Goal: Information Seeking & Learning: Learn about a topic

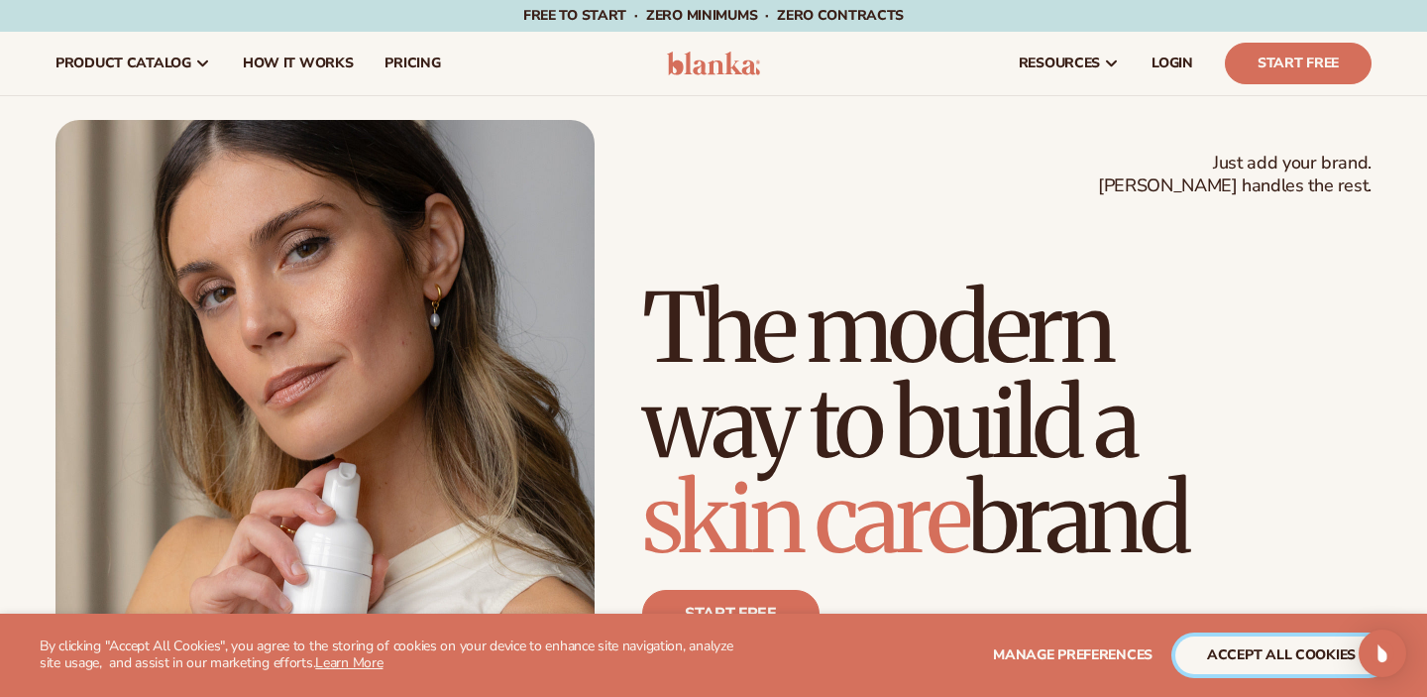
click at [1262, 658] on button "accept all cookies" at bounding box center [1281, 655] width 212 height 38
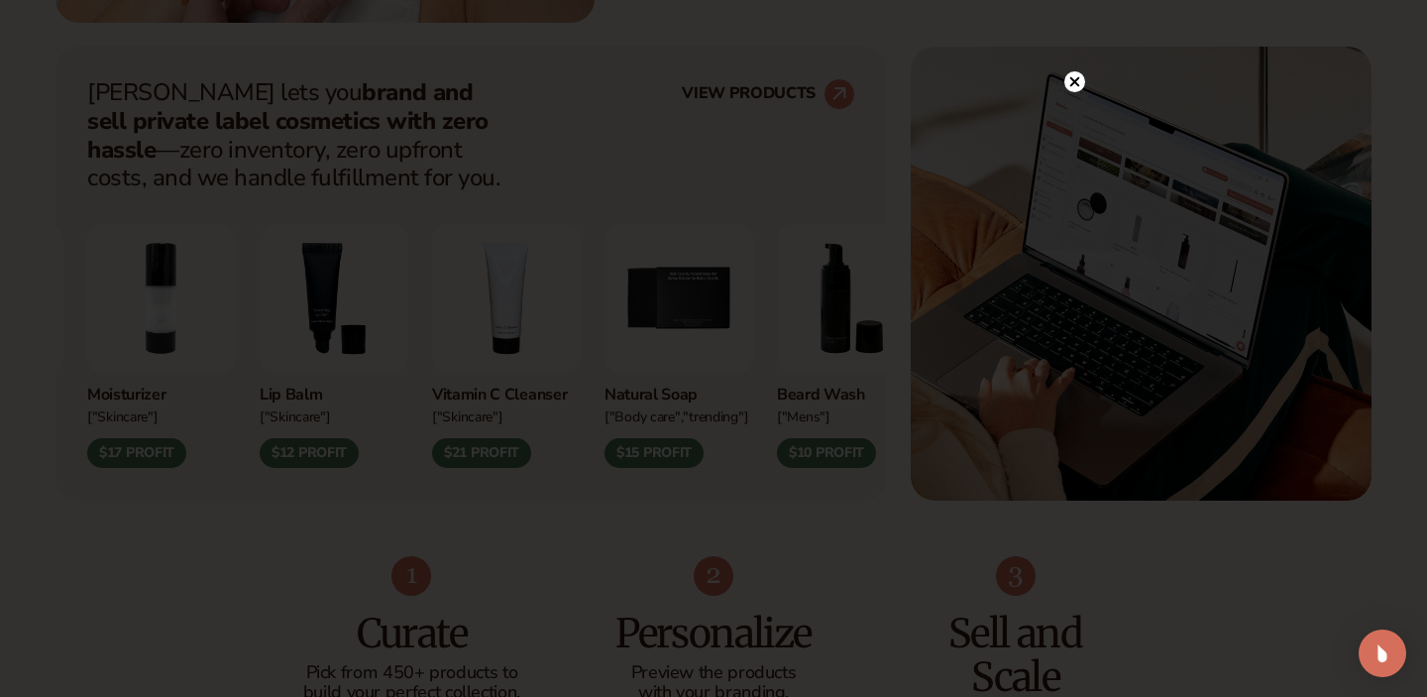
scroll to position [775, 0]
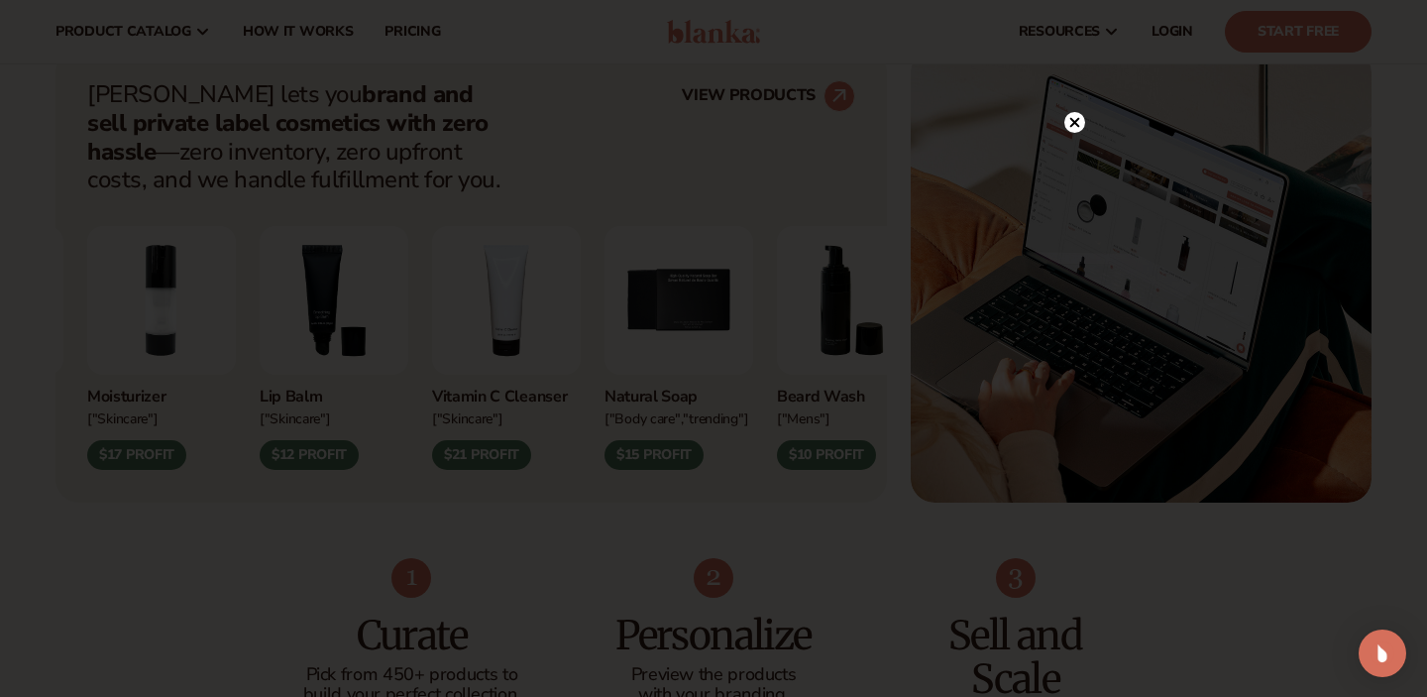
click at [1069, 127] on circle at bounding box center [1074, 122] width 21 height 21
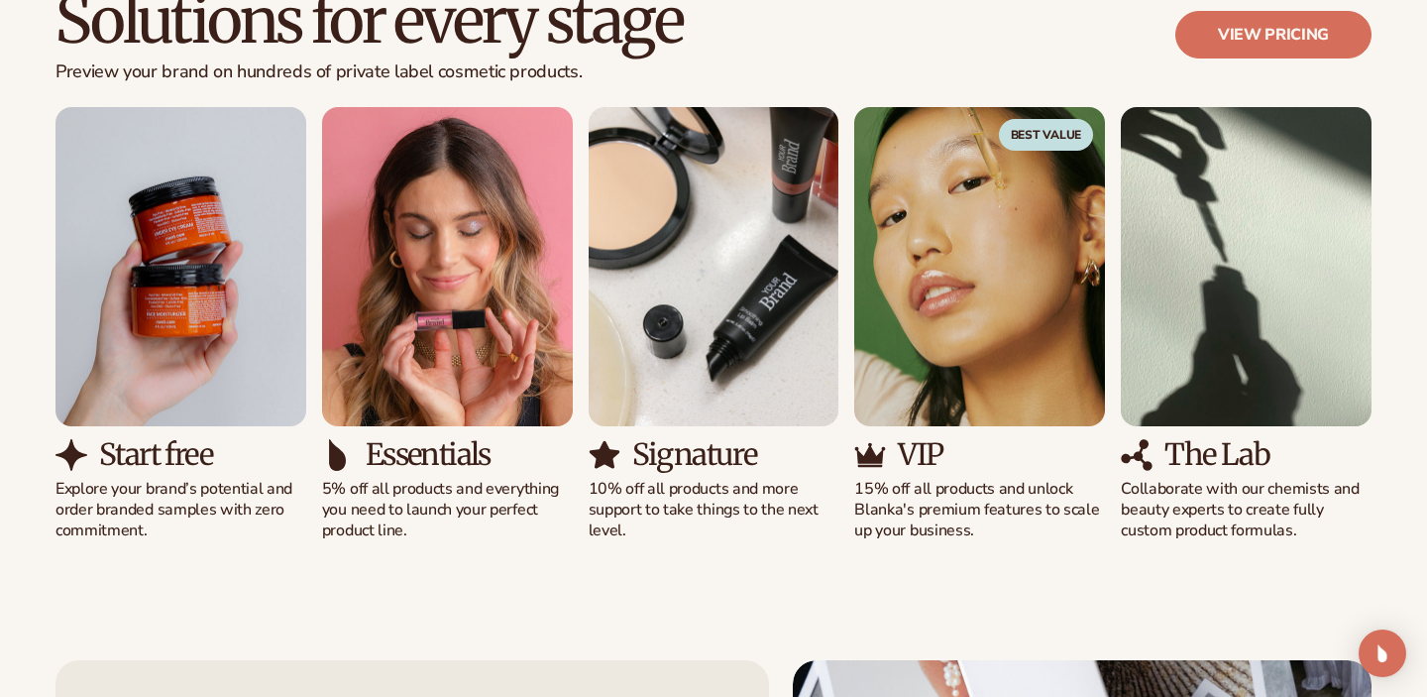
scroll to position [1844, 0]
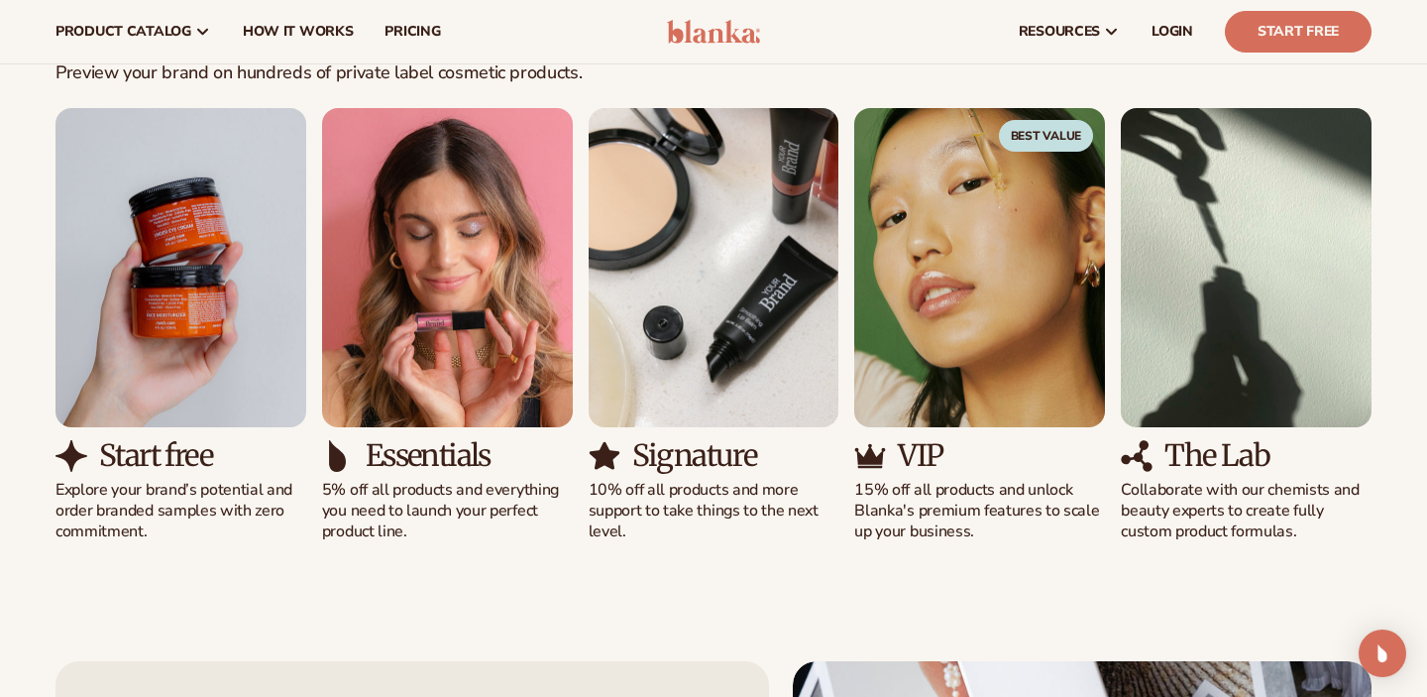
click at [284, 530] on p "Explore your brand’s potential and order branded samples with zero commitment." at bounding box center [180, 510] width 251 height 61
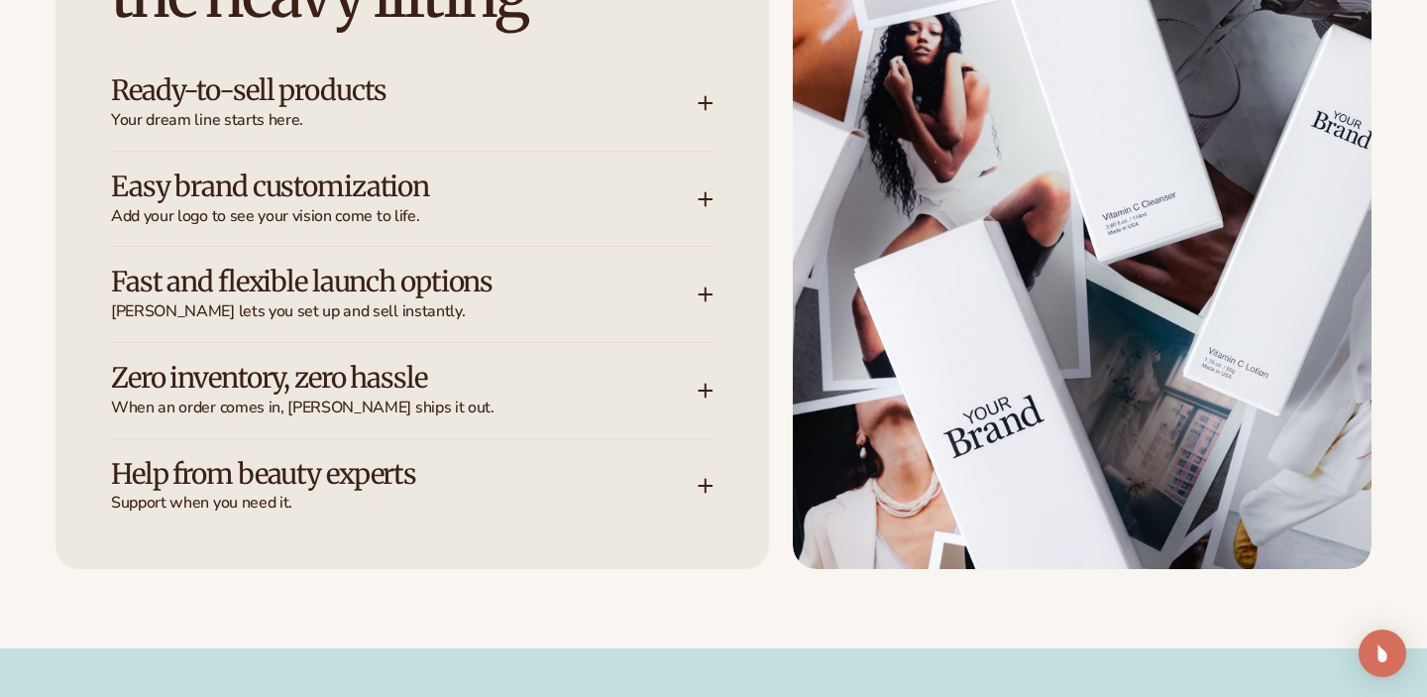
scroll to position [2674, 0]
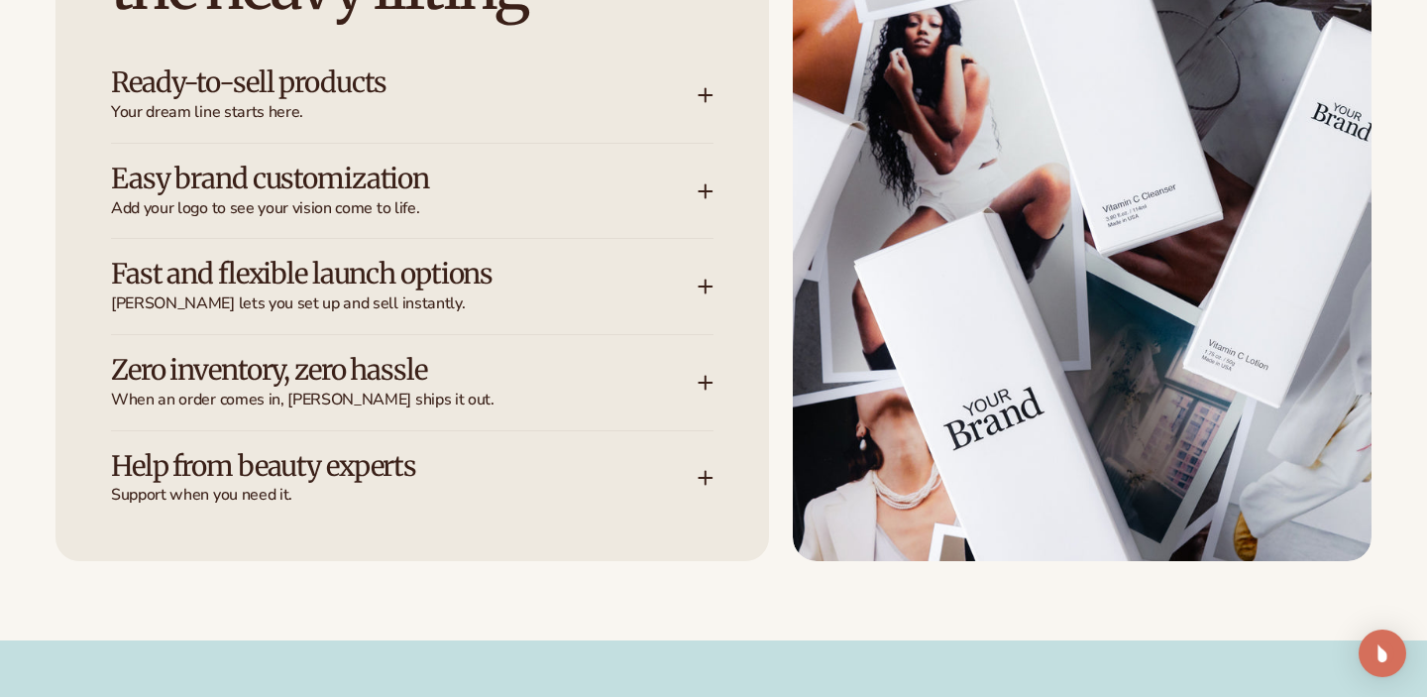
click at [670, 302] on span "Blanka lets you set up and sell instantly." at bounding box center [404, 303] width 587 height 21
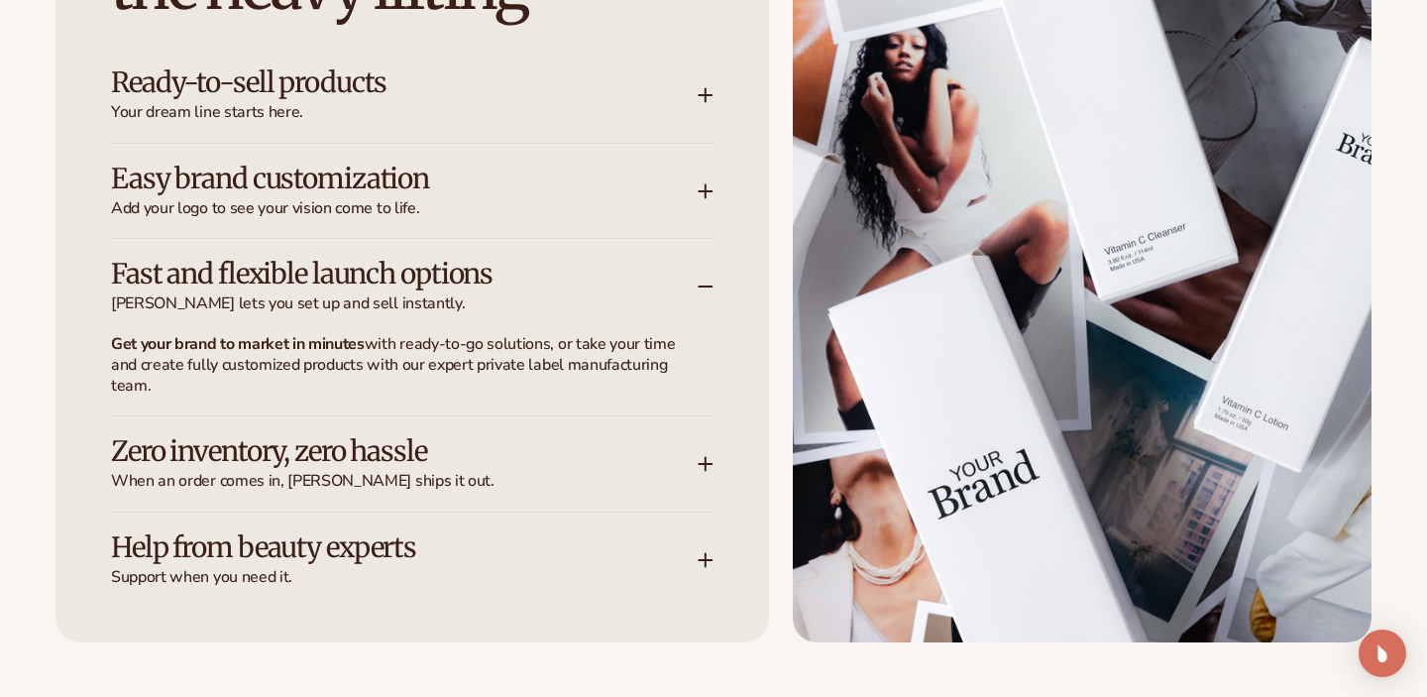
click at [567, 276] on h3 "Fast and flexible launch options" at bounding box center [374, 274] width 527 height 31
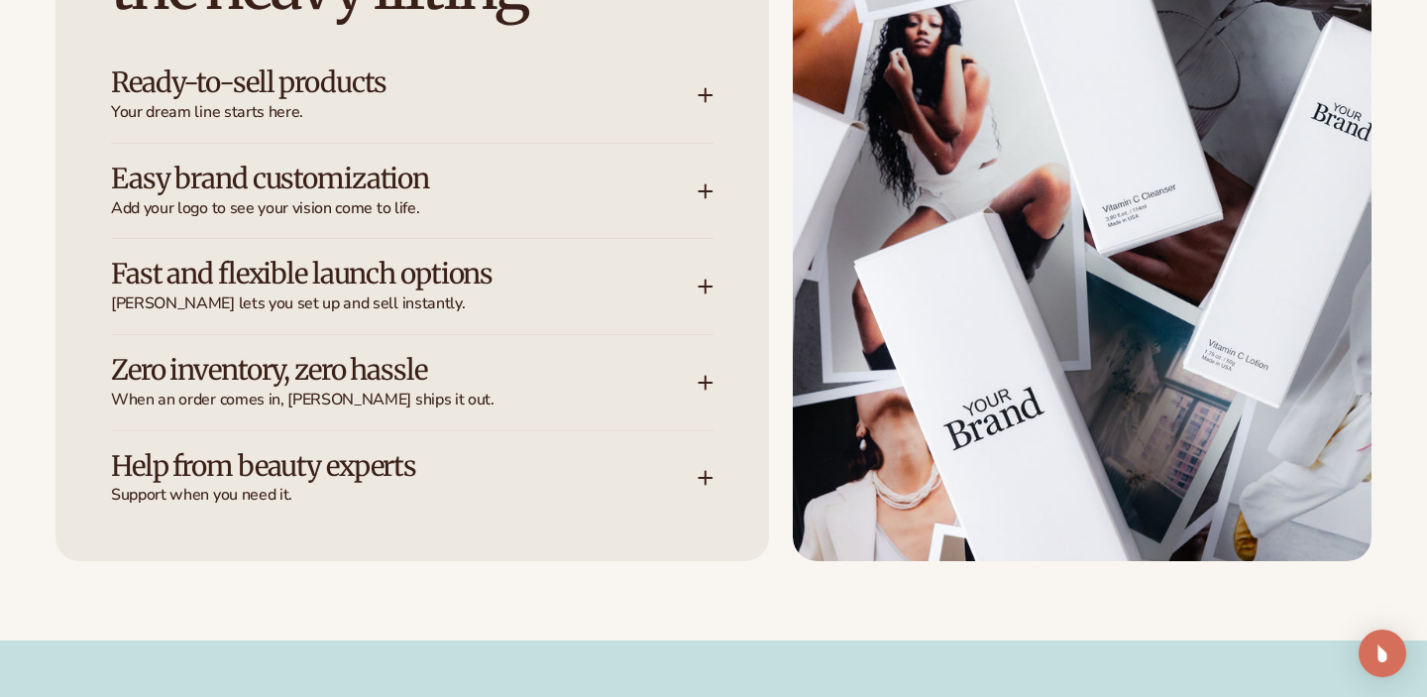
click at [543, 383] on h3 "Zero inventory, zero hassle" at bounding box center [374, 370] width 527 height 31
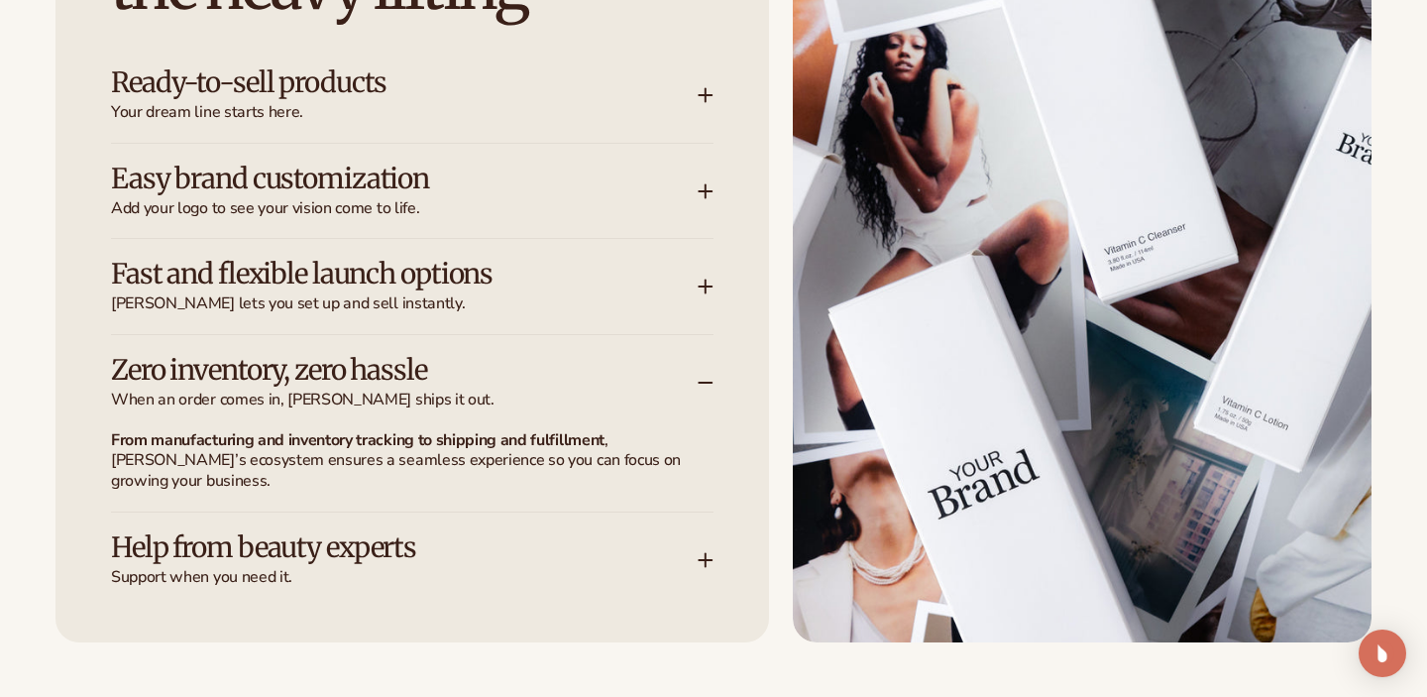
click at [545, 385] on h3 "Zero inventory, zero hassle" at bounding box center [374, 370] width 527 height 31
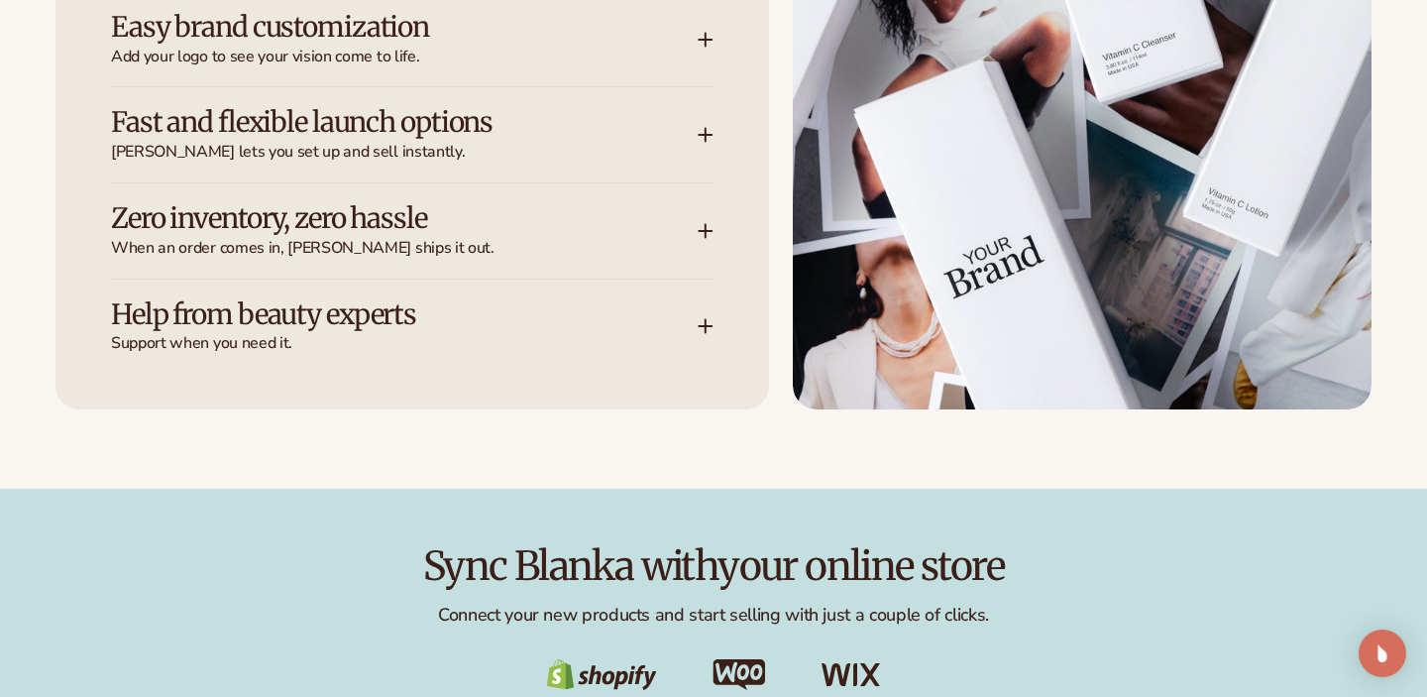
scroll to position [2875, 0]
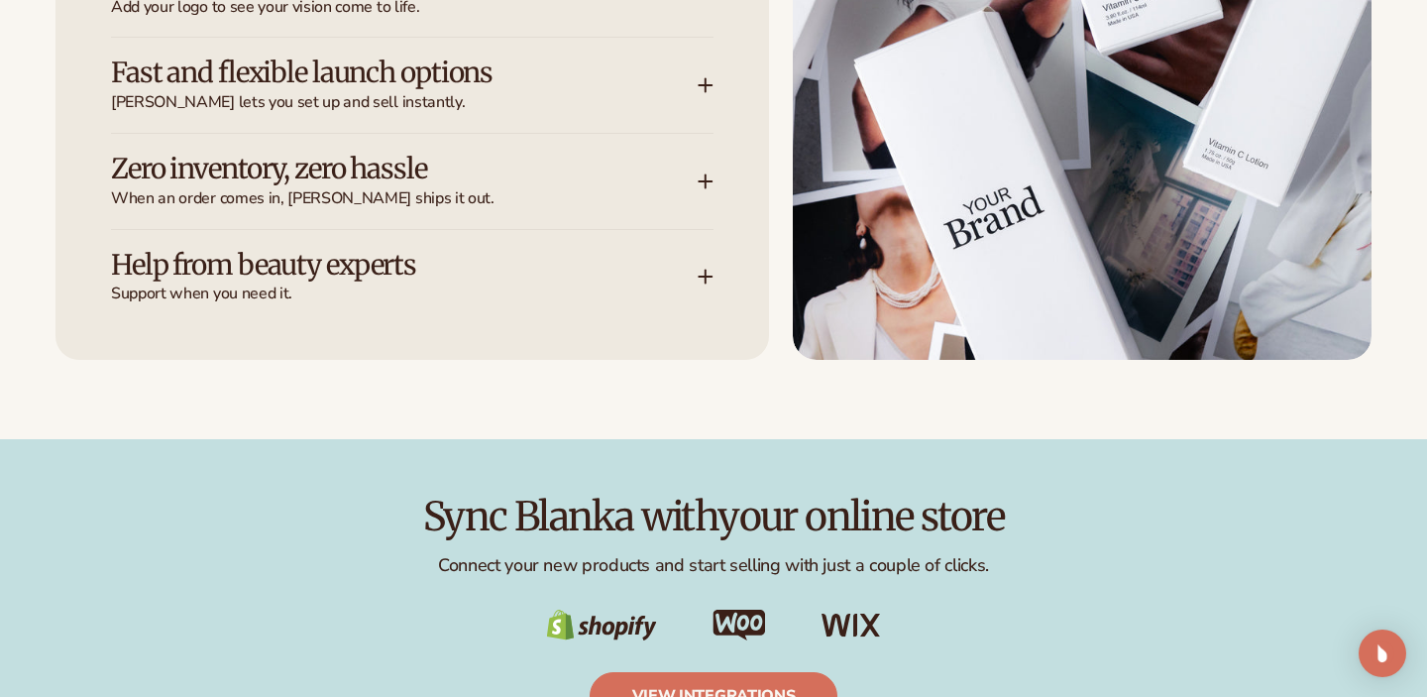
click at [519, 294] on span "Support when you need it." at bounding box center [404, 293] width 587 height 21
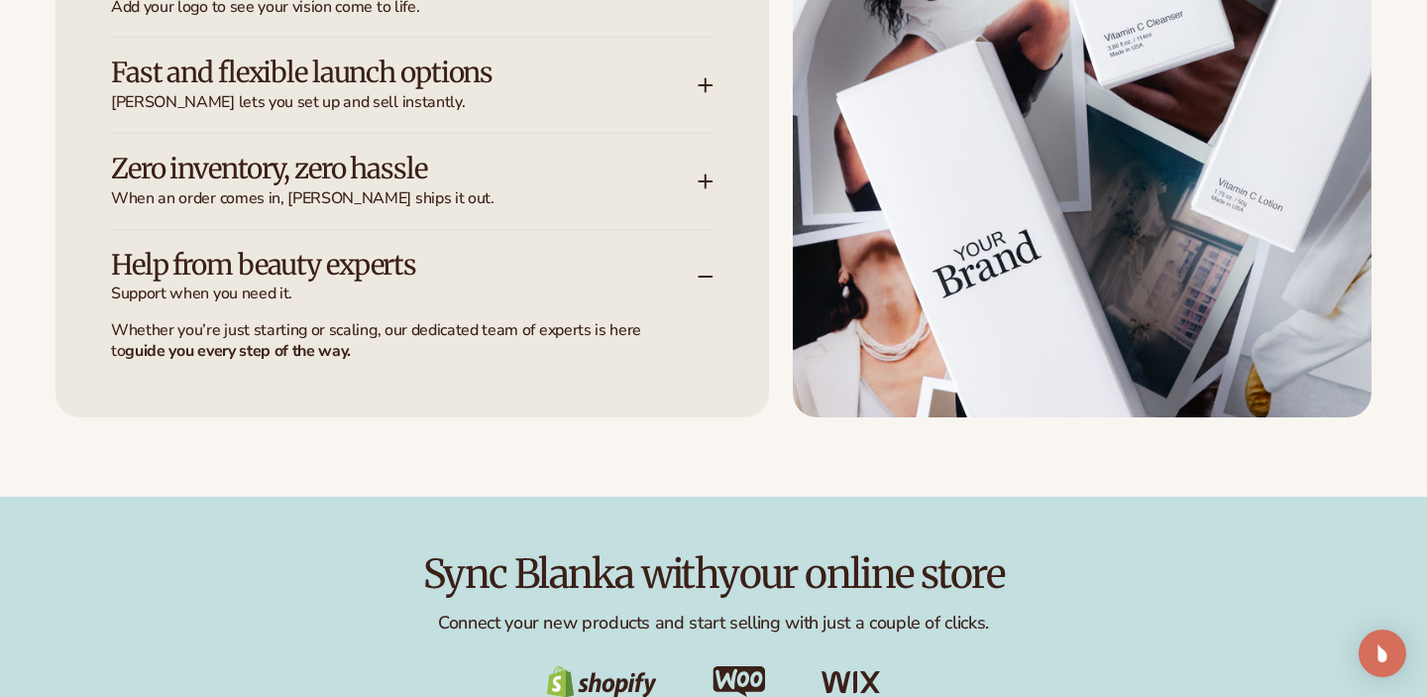
click at [510, 283] on span "Support when you need it." at bounding box center [404, 293] width 587 height 21
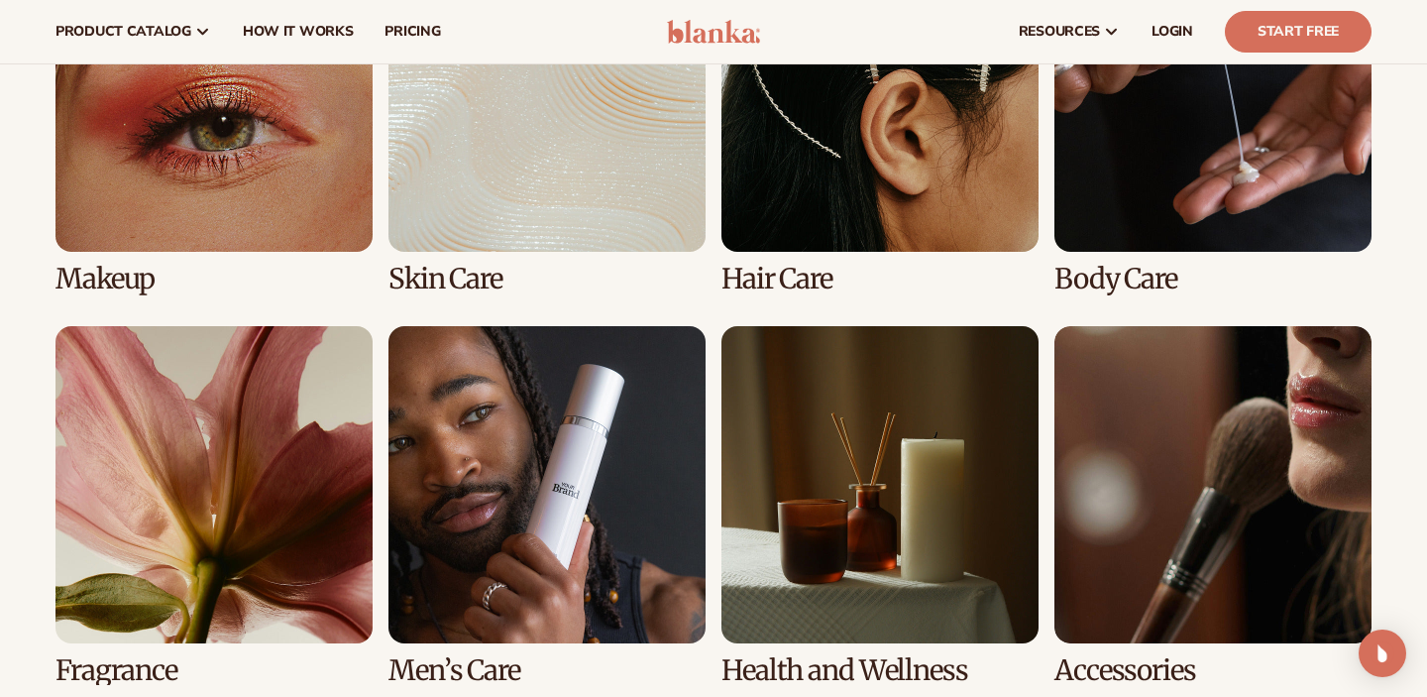
scroll to position [3915, 0]
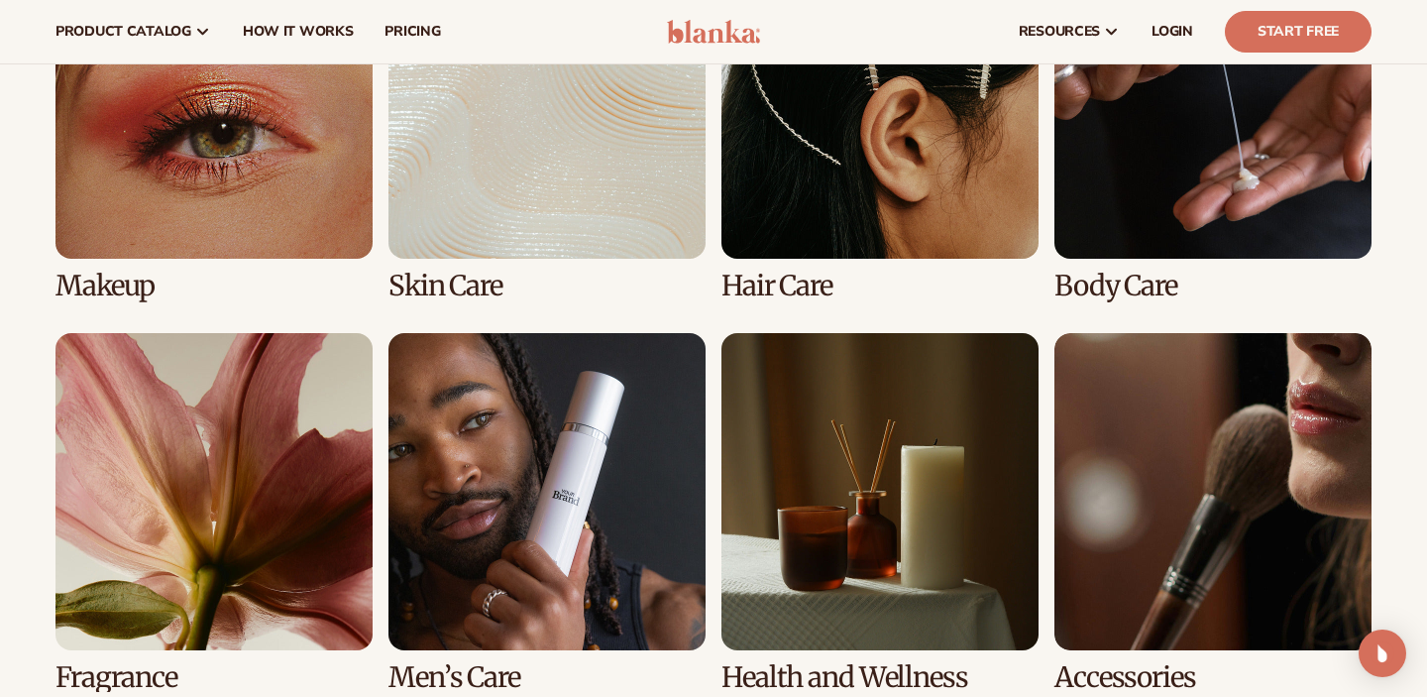
click at [551, 184] on link "2 / 8" at bounding box center [546, 122] width 317 height 360
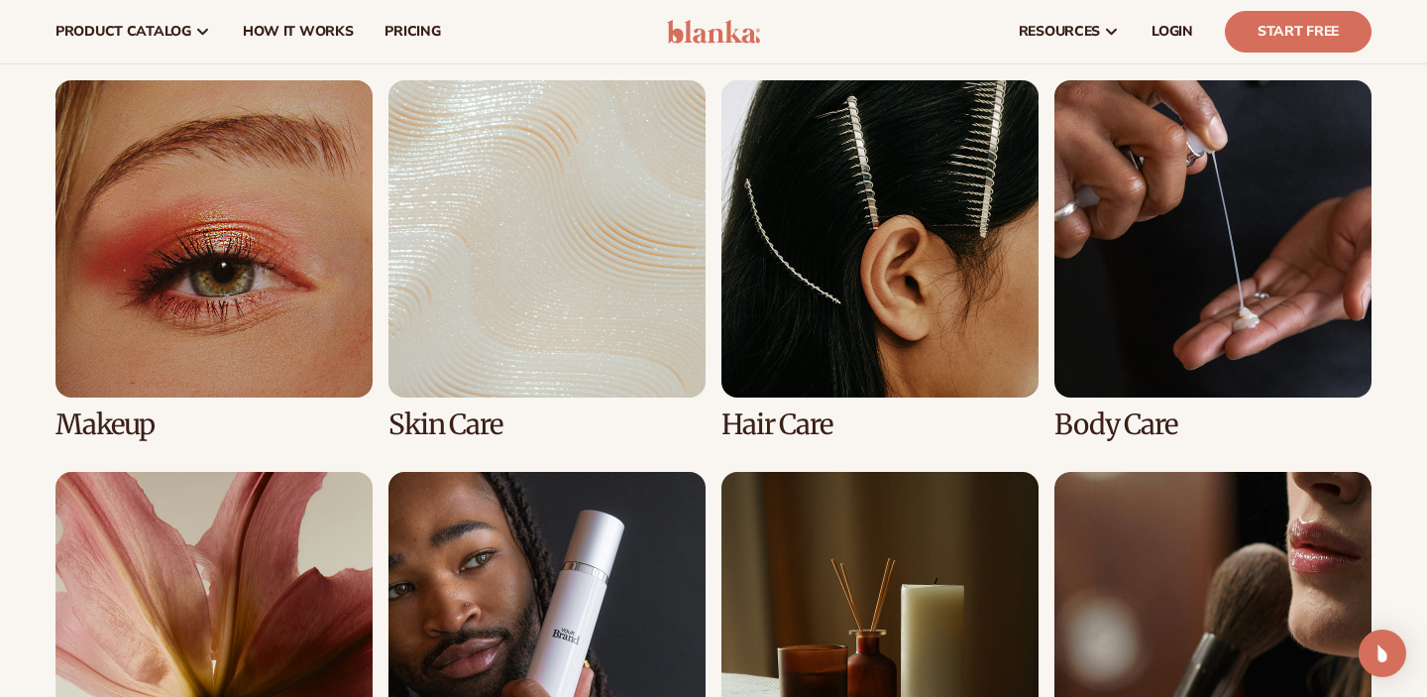
click at [551, 265] on link "2 / 8" at bounding box center [546, 260] width 317 height 360
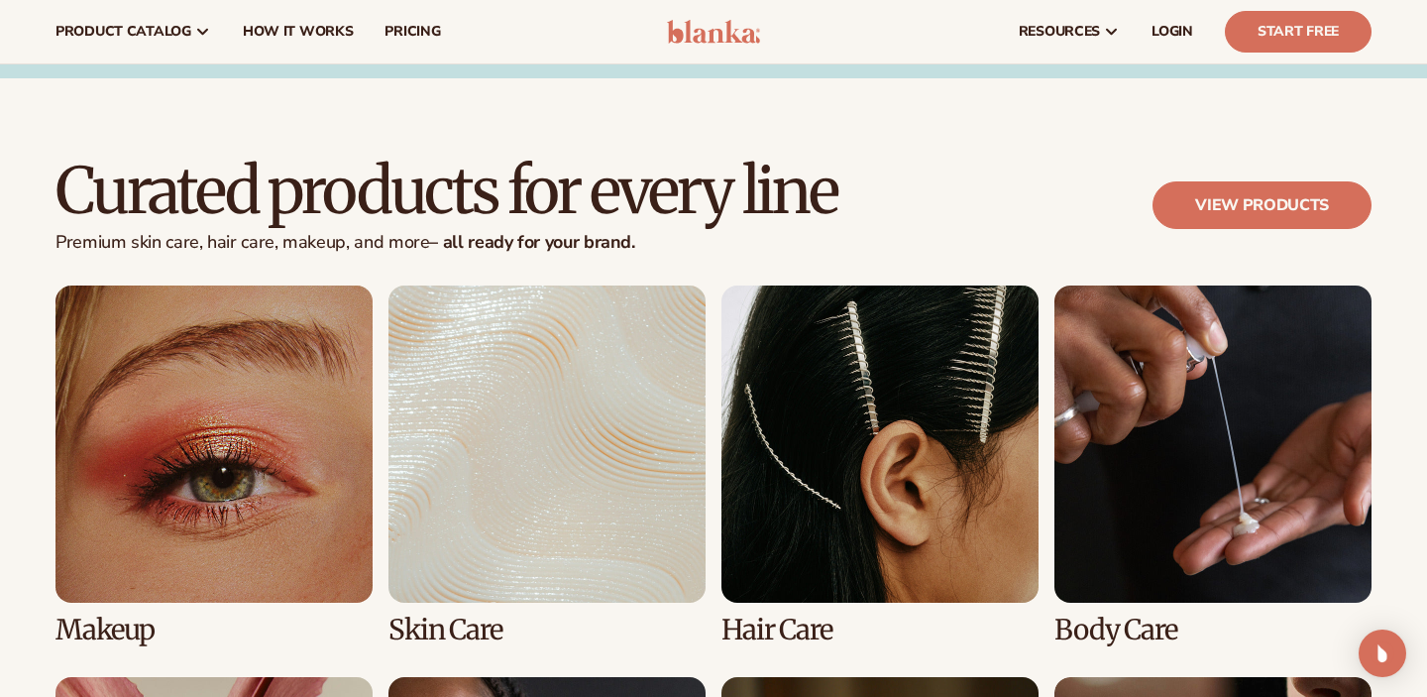
scroll to position [3569, 0]
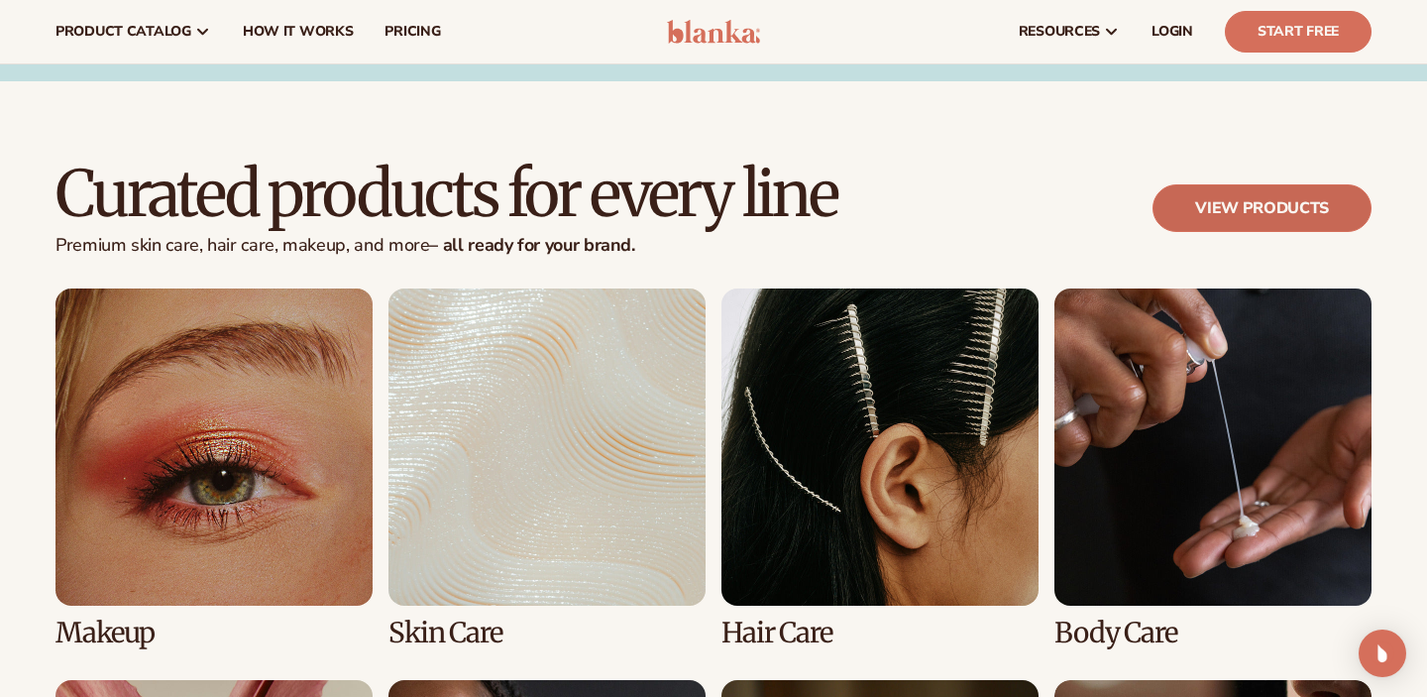
click at [1309, 210] on link "View products" at bounding box center [1262, 208] width 219 height 48
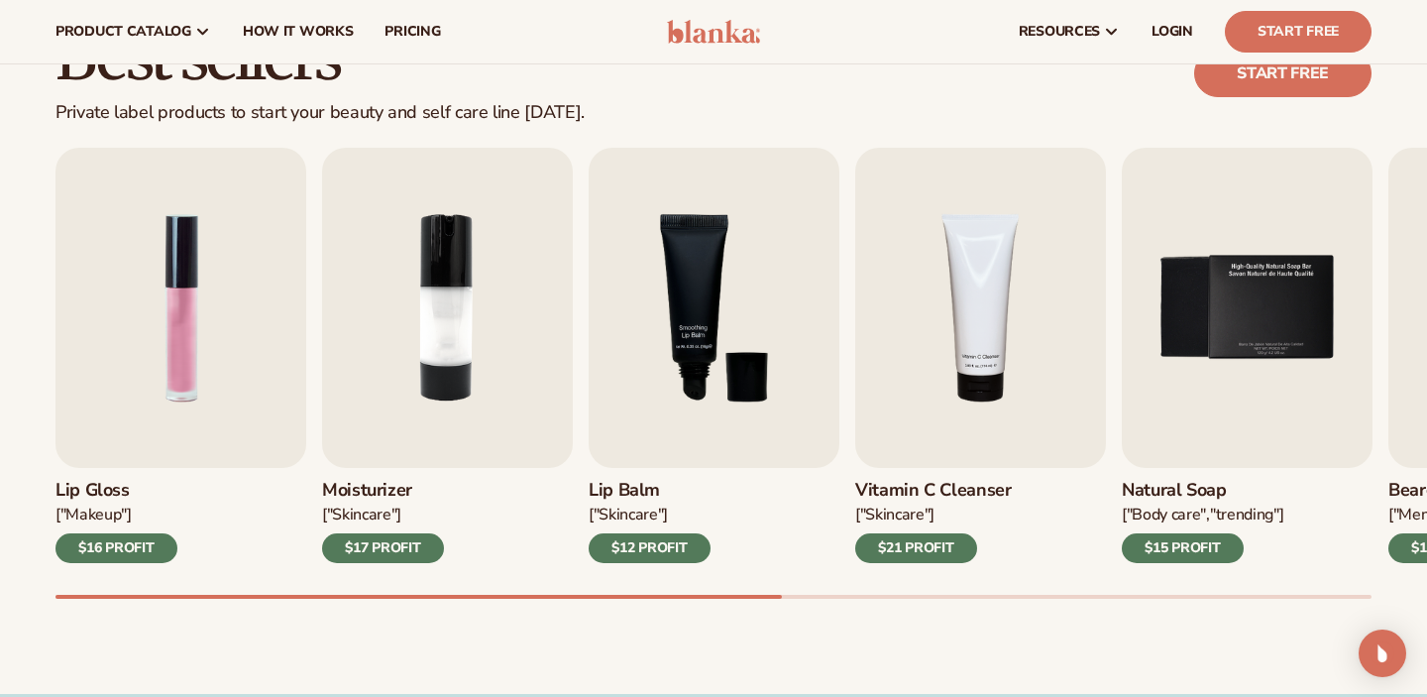
scroll to position [553, 0]
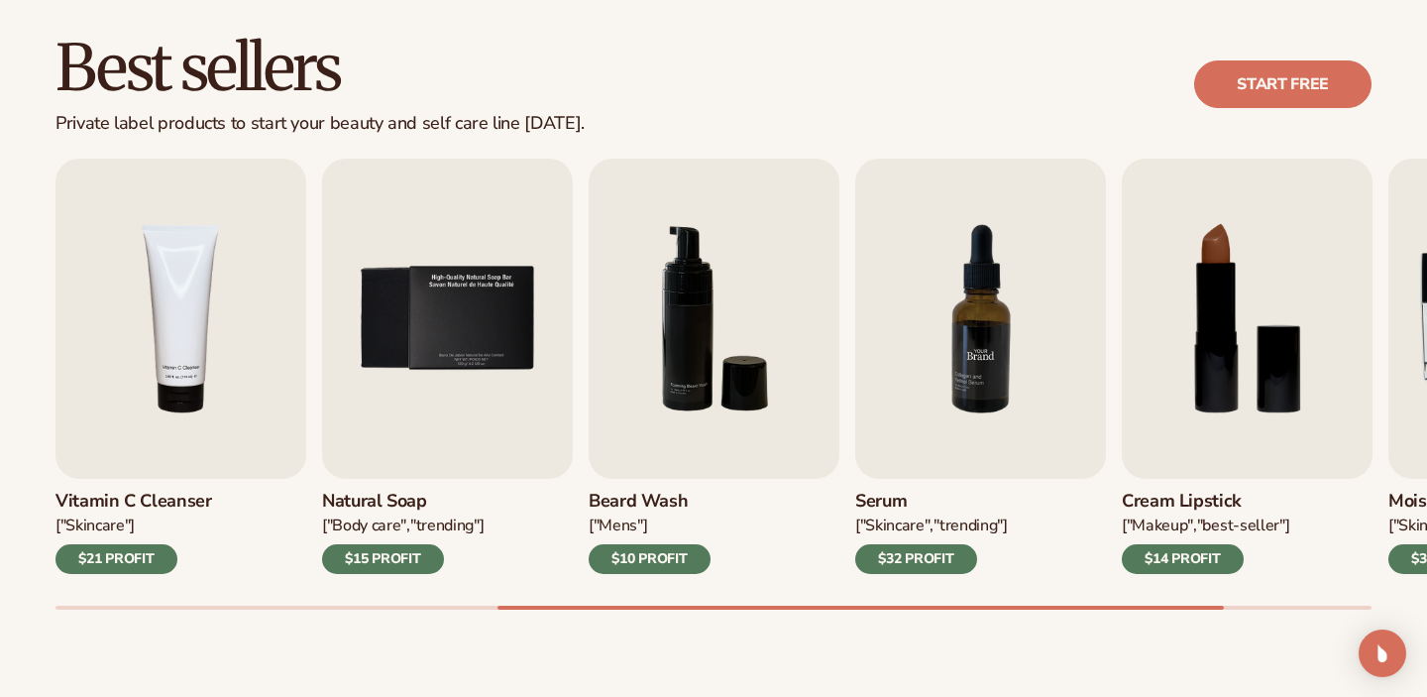
click at [924, 353] on img "7 / 9" at bounding box center [980, 319] width 251 height 320
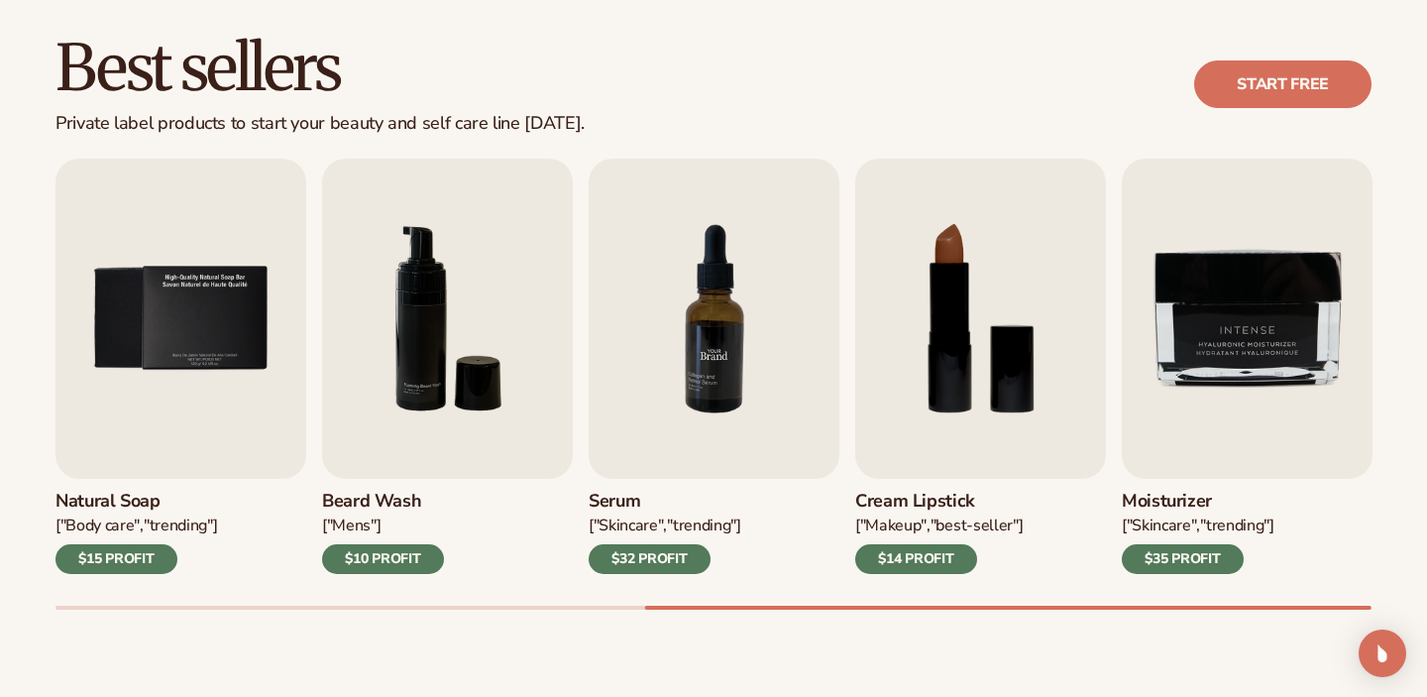
click at [747, 375] on img "7 / 9" at bounding box center [714, 319] width 251 height 320
click at [669, 566] on div "$32 PROFIT" at bounding box center [650, 559] width 122 height 30
click at [1262, 91] on link "Start free" at bounding box center [1282, 84] width 177 height 48
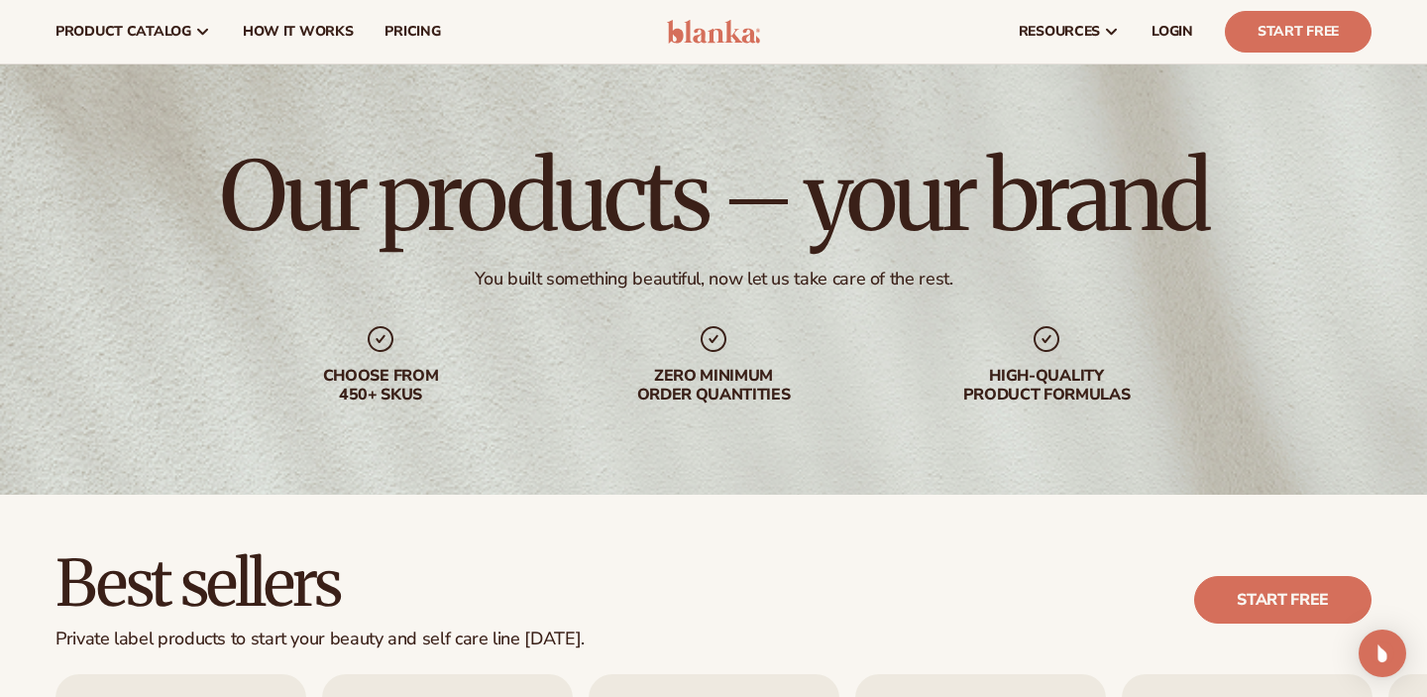
scroll to position [0, 0]
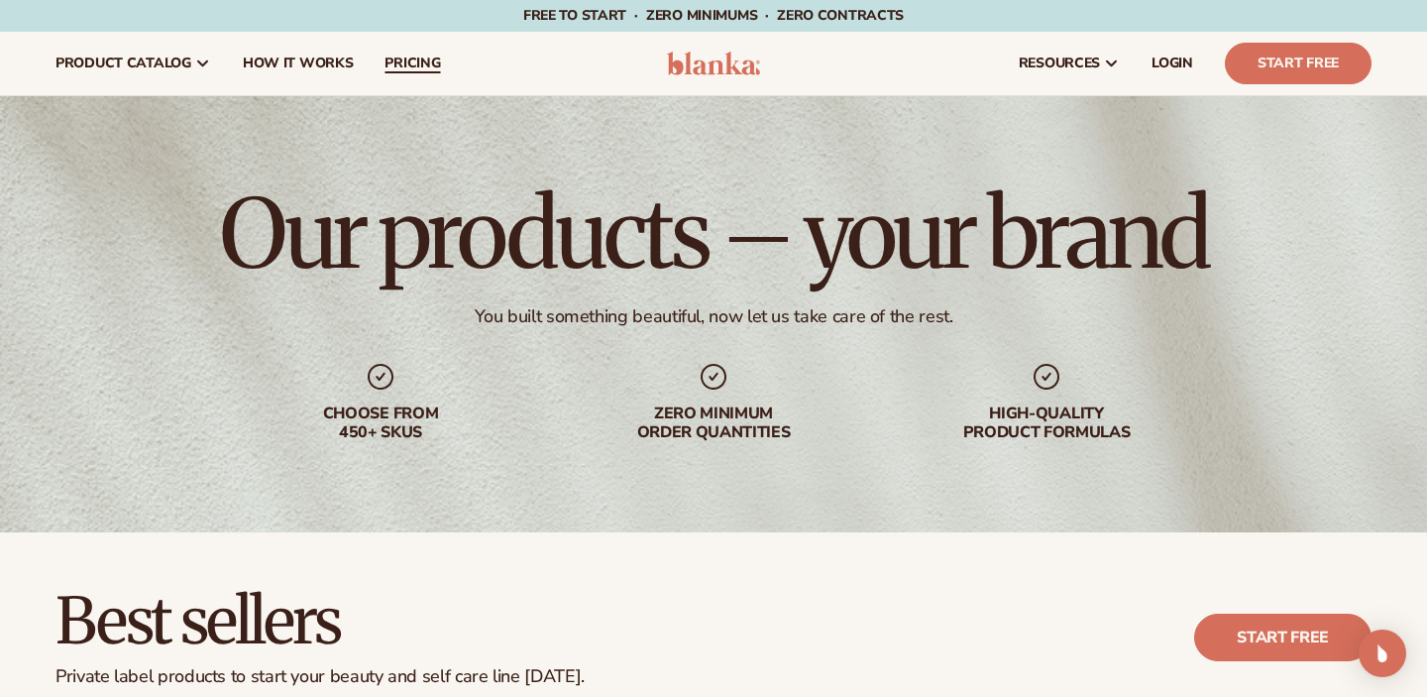
click at [407, 61] on span "pricing" at bounding box center [412, 63] width 55 height 16
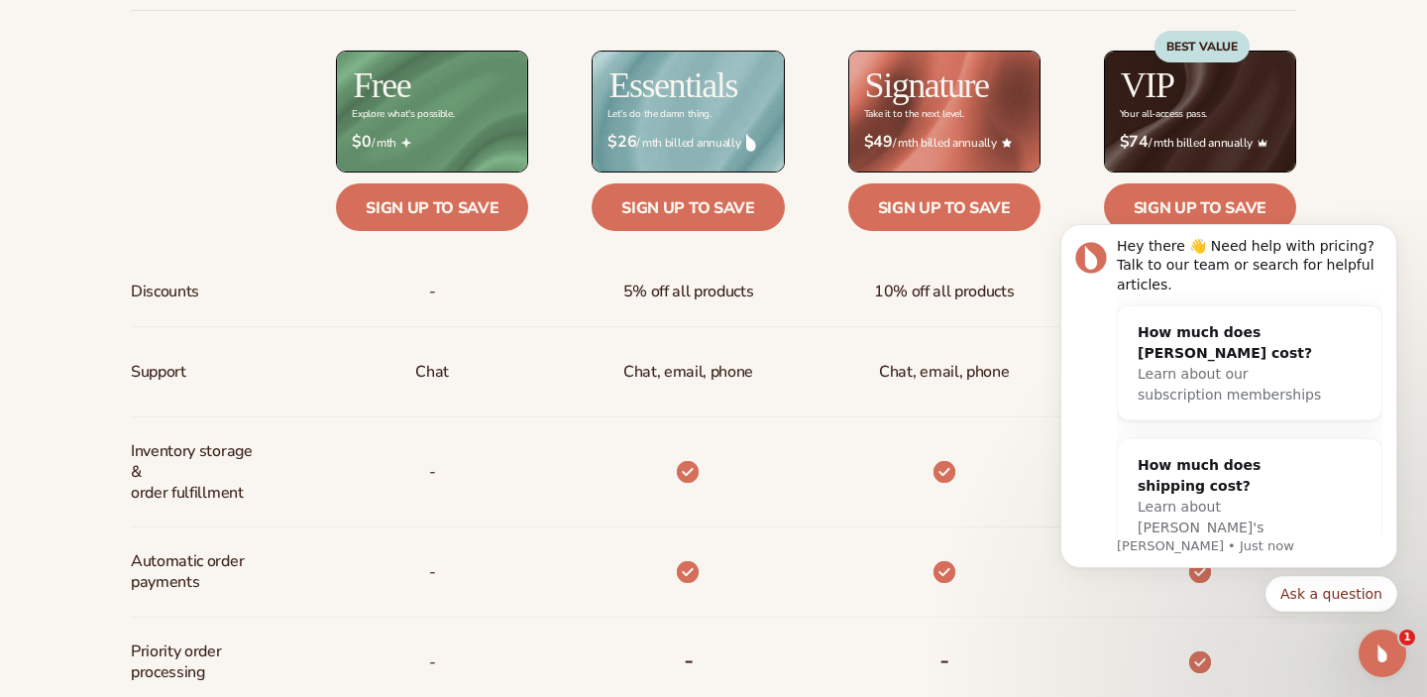
click at [1034, 386] on html "Hey there 👋 Need help with pricing? Talk to our team or search for helpful arti…" at bounding box center [1229, 418] width 396 height 410
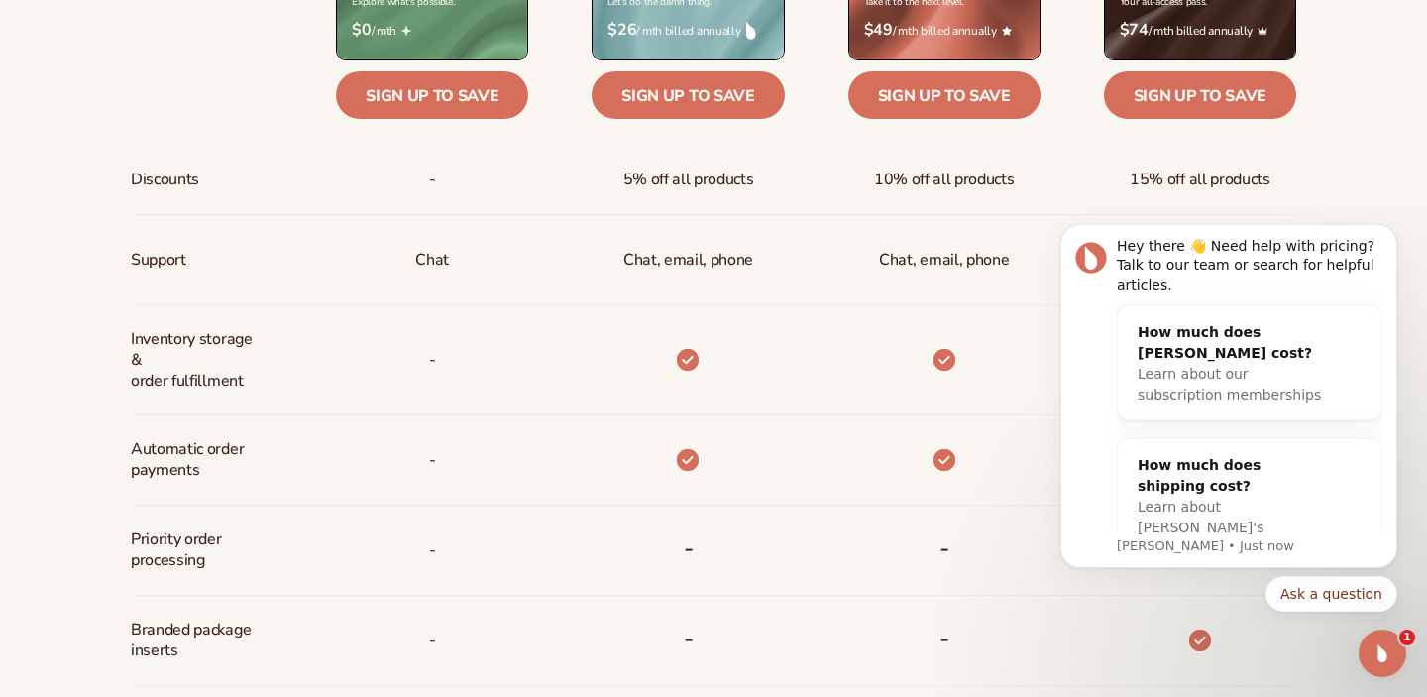
scroll to position [938, 0]
click at [1390, 232] on icon "Dismiss notification" at bounding box center [1390, 229] width 7 height 7
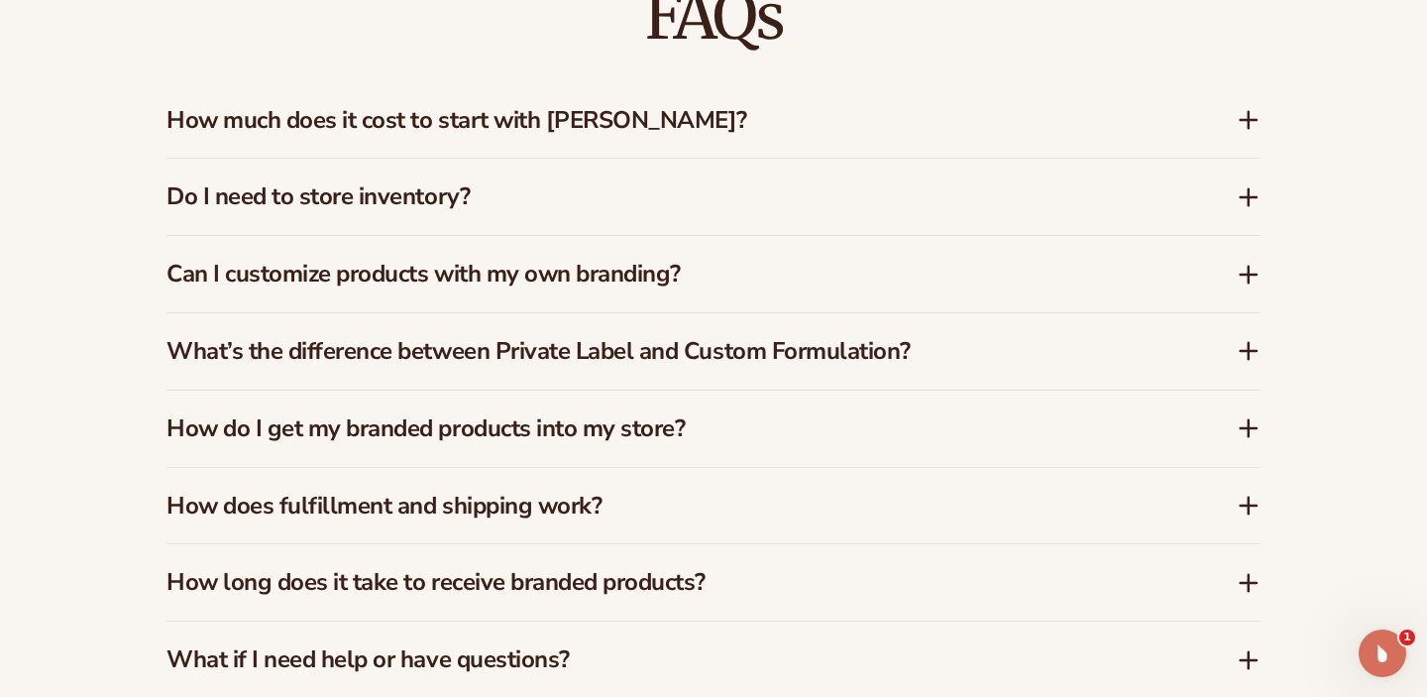
scroll to position [2924, 0]
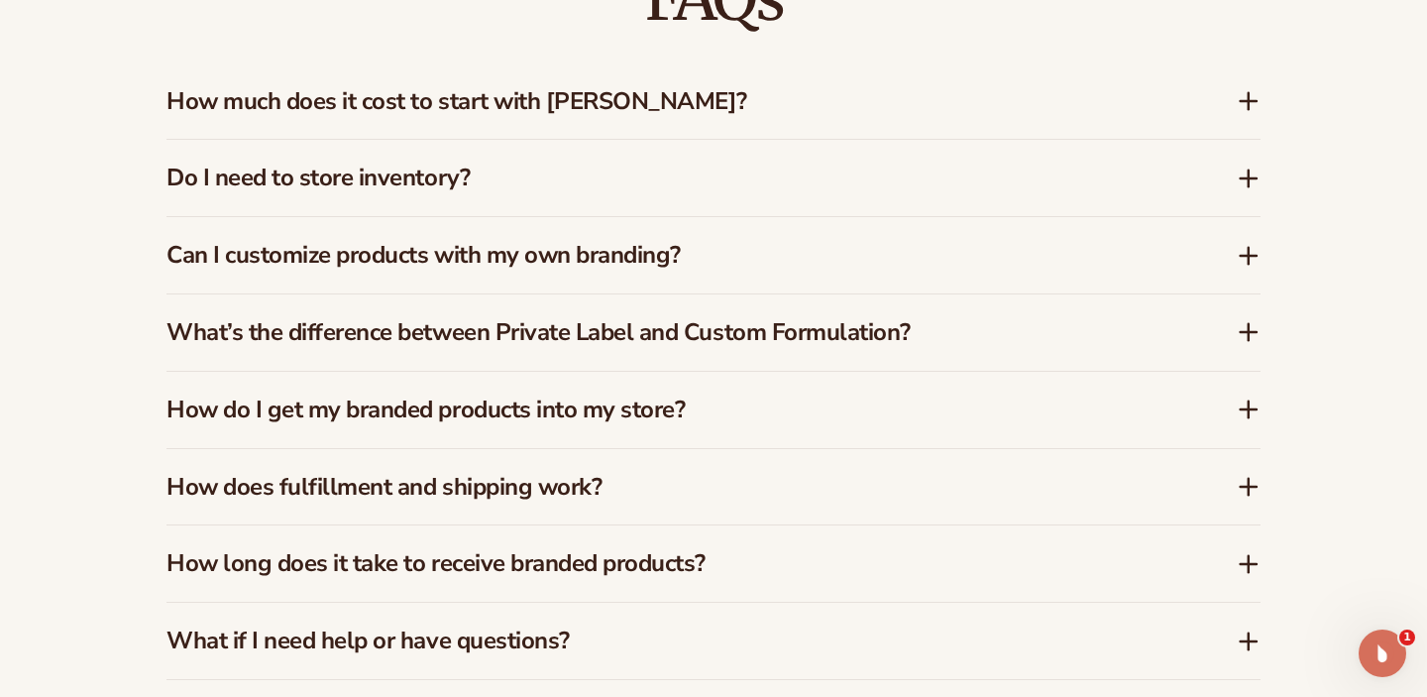
click at [429, 167] on h3 "Do I need to store inventory?" at bounding box center [671, 178] width 1011 height 29
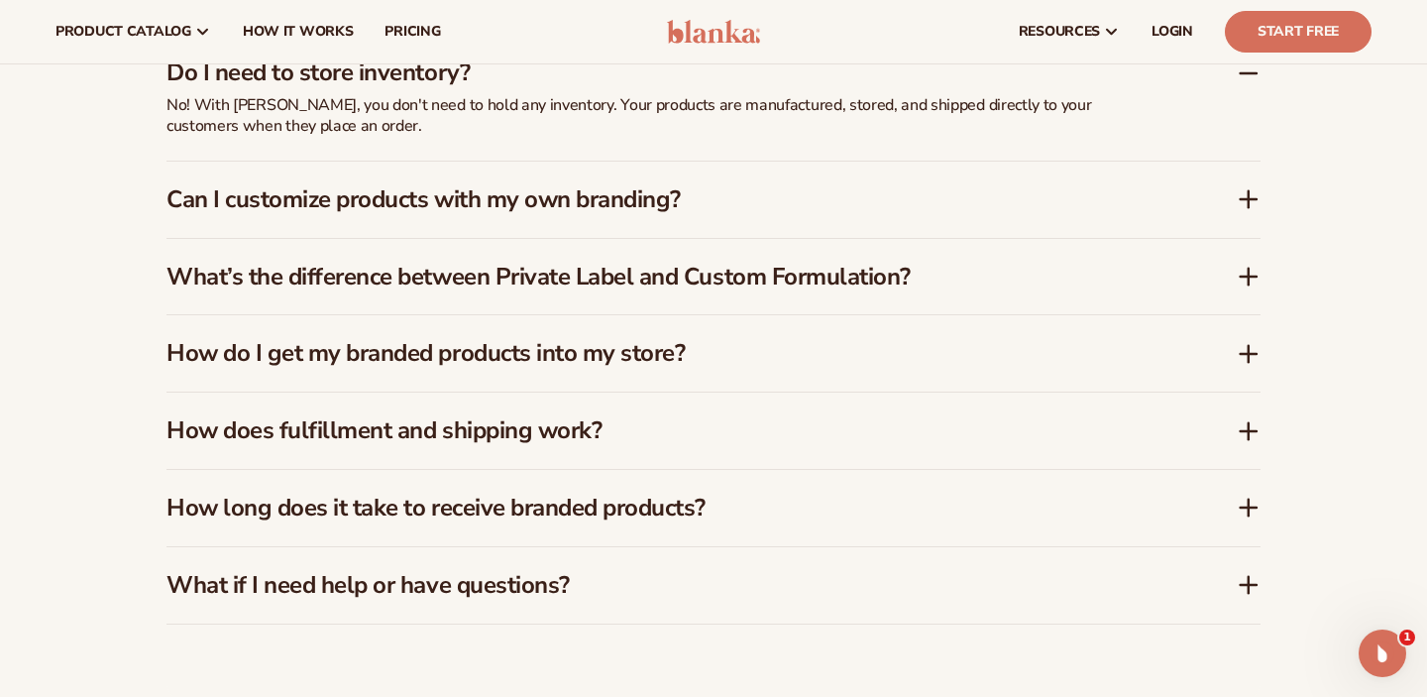
scroll to position [3020, 0]
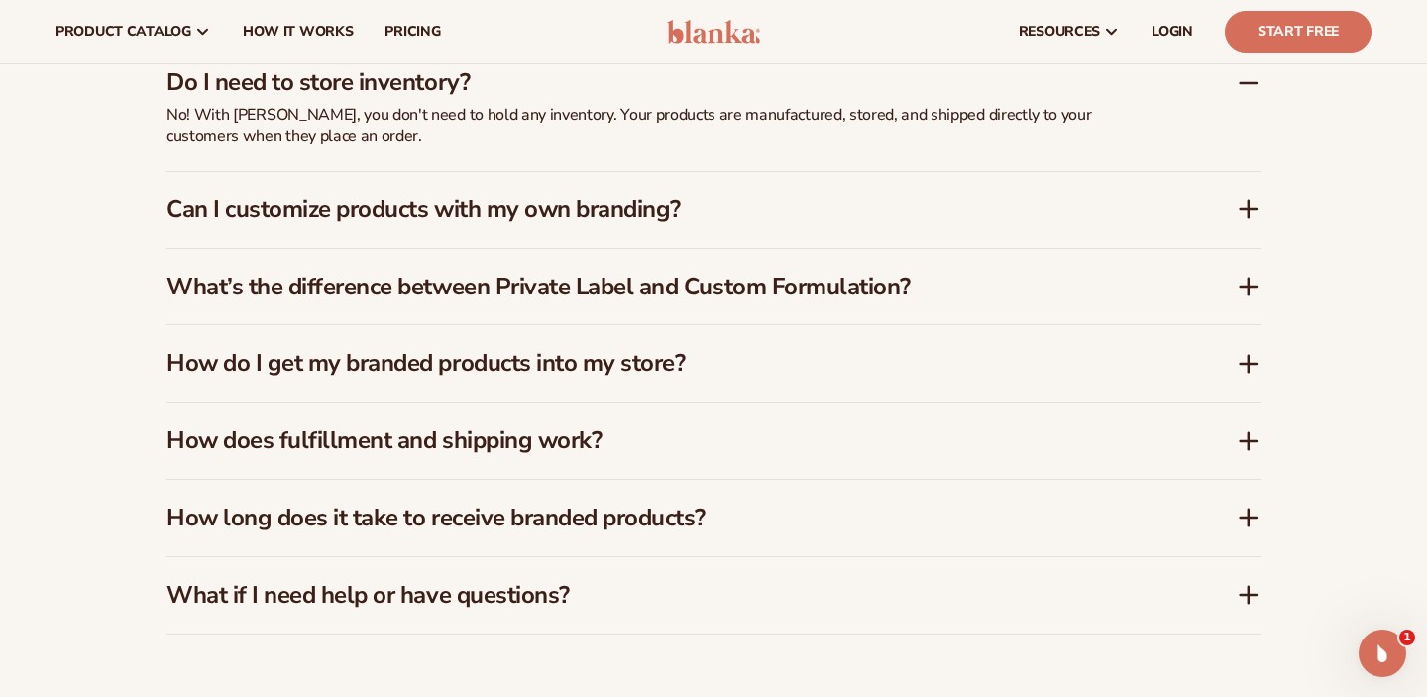
click at [544, 209] on h3 "Can I customize products with my own branding?" at bounding box center [671, 209] width 1011 height 29
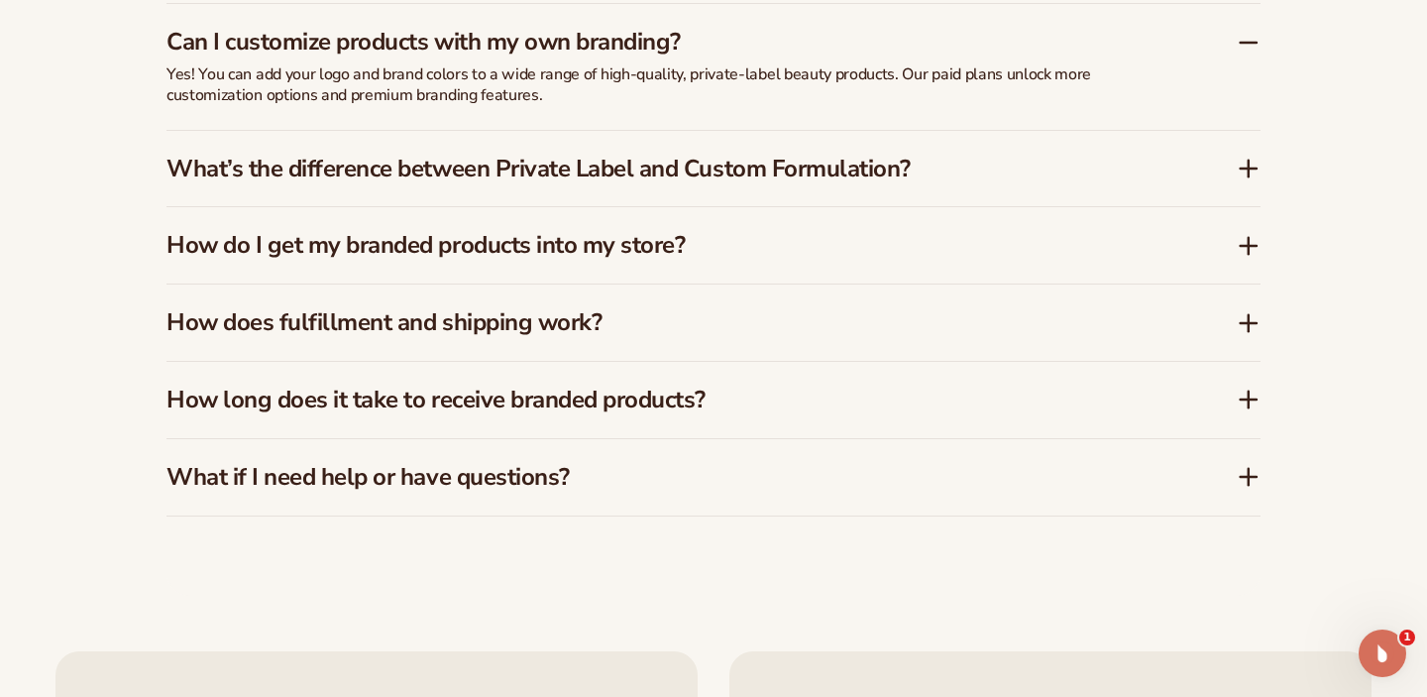
scroll to position [3162, 0]
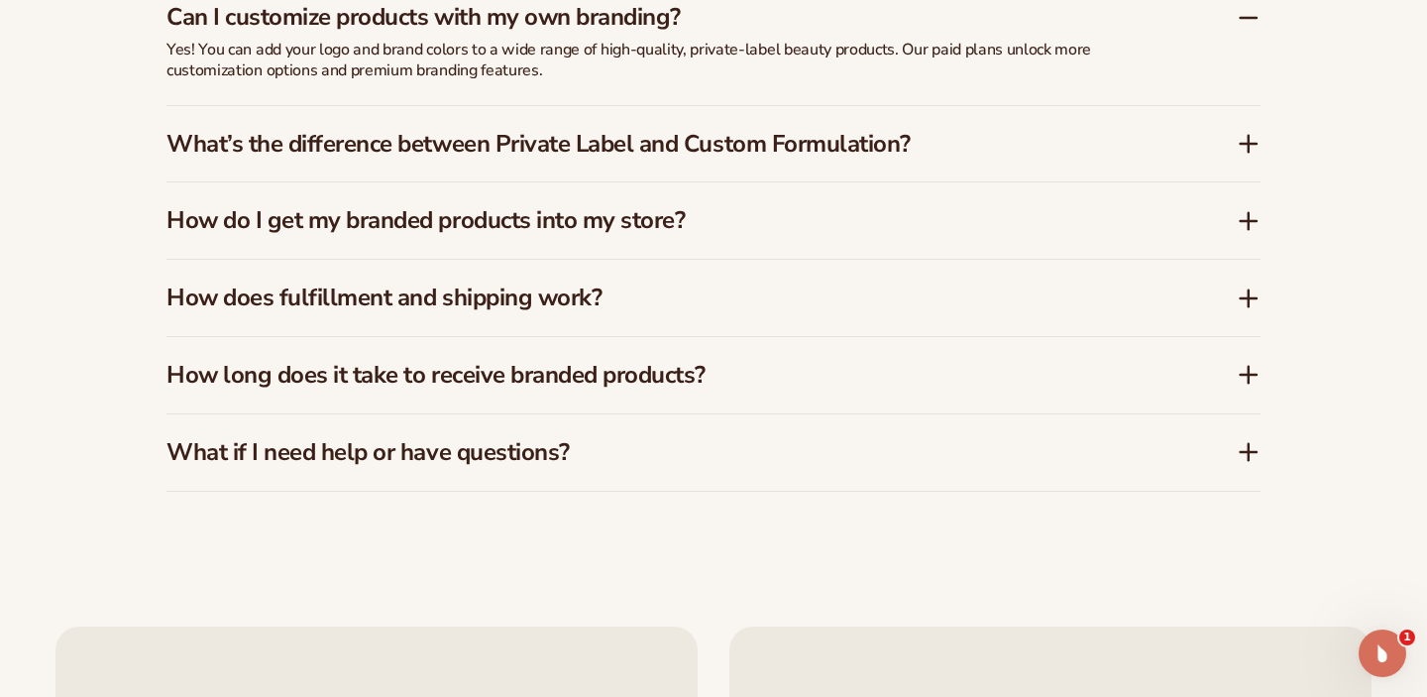
click at [551, 149] on div "What’s the difference between Private Label and Custom Formulation?" at bounding box center [713, 144] width 1094 height 76
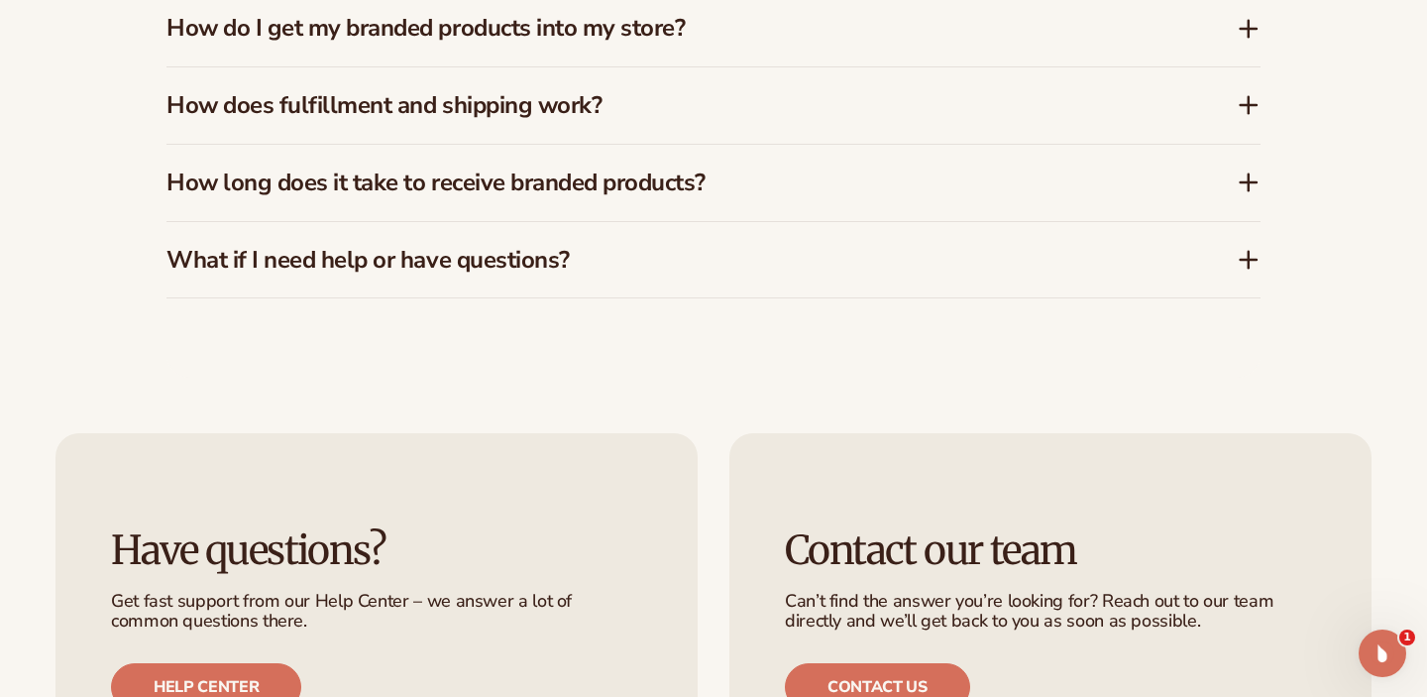
scroll to position [3377, 0]
